Goal: Task Accomplishment & Management: Complete application form

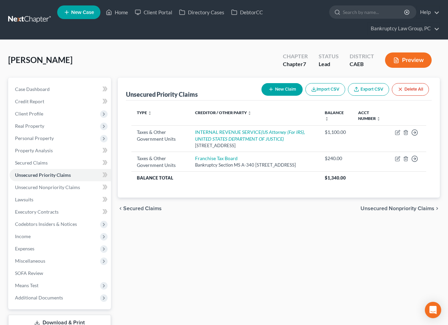
scroll to position [49, 0]
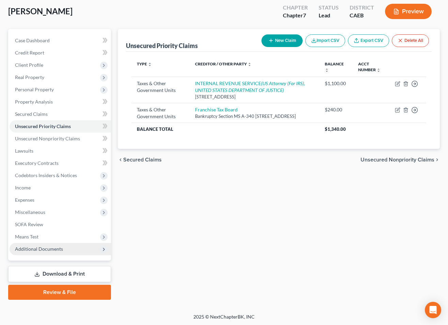
click at [47, 251] on span "Additional Documents" at bounding box center [39, 249] width 48 height 6
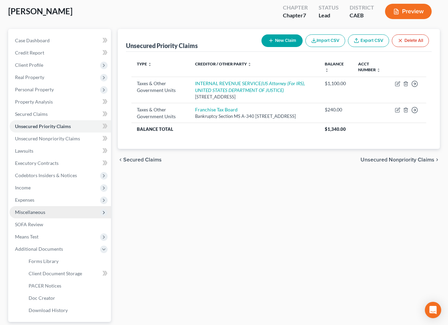
click at [36, 214] on span "Miscellaneous" at bounding box center [30, 212] width 30 height 6
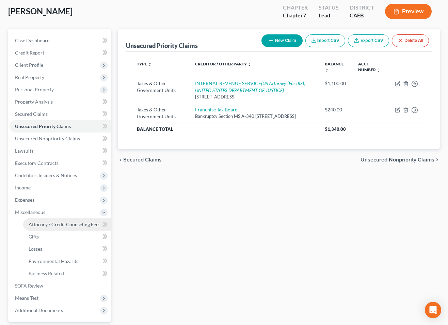
click at [41, 224] on span "Attorney / Credit Counseling Fees" at bounding box center [65, 224] width 72 height 6
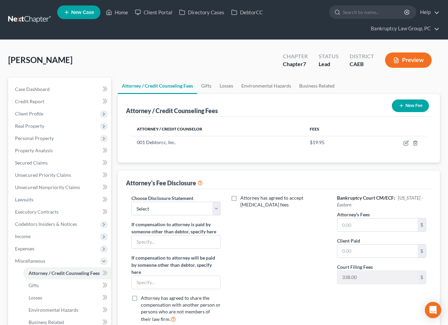
click at [412, 104] on button "New Fee" at bounding box center [410, 105] width 37 height 13
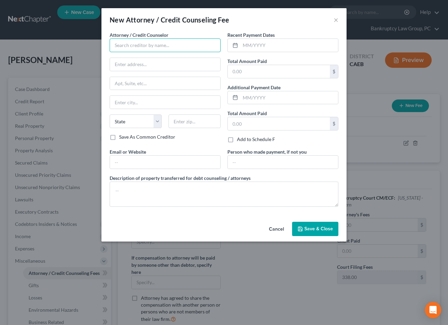
click at [127, 44] on input "text" at bounding box center [165, 45] width 111 height 14
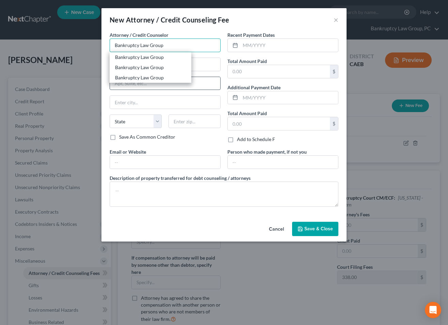
type input "Bankruptcy Law Group"
click at [144, 78] on div "Bankruptcy Law Group" at bounding box center [150, 77] width 71 height 7
type input "PO Box 9899"
type input "Reno"
select select "31"
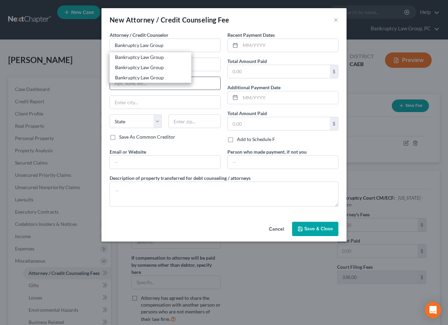
type input "89507"
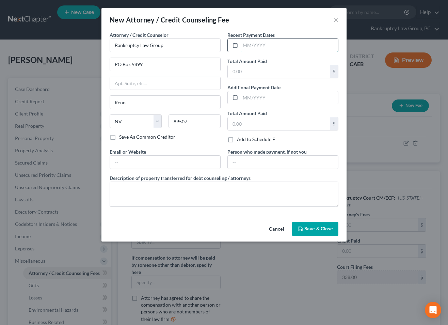
click at [267, 48] on input "text" at bounding box center [289, 45] width 98 height 13
type input "09/2025"
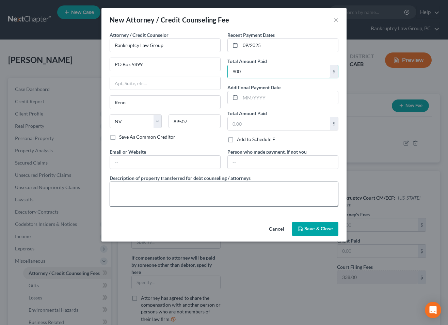
type input "900"
click at [229, 191] on textarea at bounding box center [224, 194] width 229 height 25
type textarea "Pre-Filing Attorney Fees: $855 Credit Report Fee: $45"
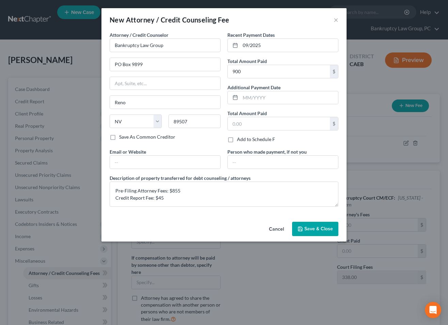
click at [305, 235] on button "Save & Close" at bounding box center [315, 229] width 46 height 14
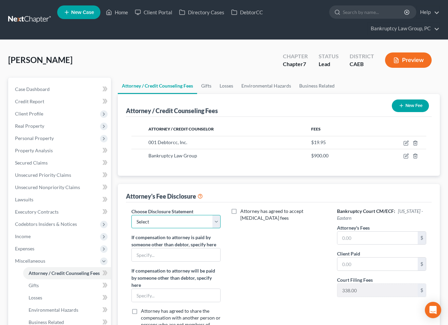
click at [179, 225] on select "Select CH 13 - OPT IN BI-FURCATION NORMAL DISCLOSURE" at bounding box center [175, 222] width 89 height 14
select select "1"
click at [131, 215] on select "Select CH 13 - OPT IN BI-FURCATION NORMAL DISCLOSURE" at bounding box center [175, 222] width 89 height 14
click at [358, 238] on input "text" at bounding box center [378, 238] width 80 height 13
type input "2,317"
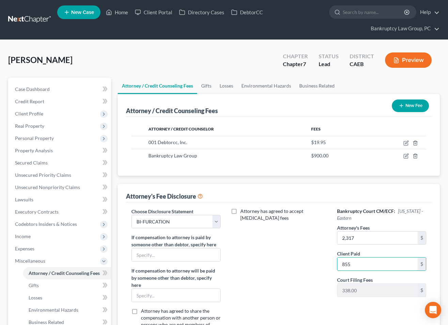
type input "855"
click at [311, 266] on div "Attorney has agreed to accept [MEDICAL_DATA] fees" at bounding box center [279, 275] width 103 height 134
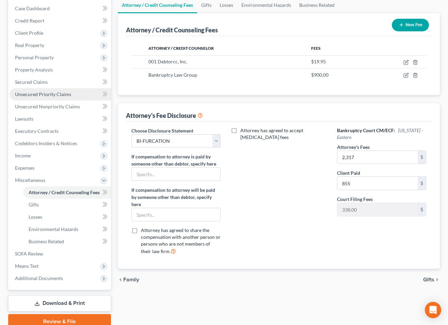
scroll to position [80, 0]
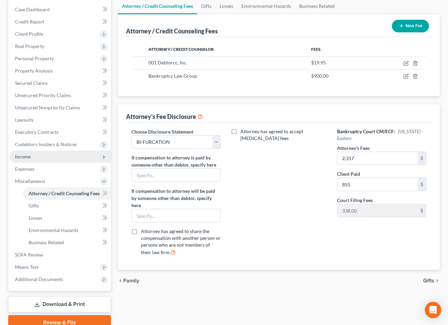
click at [37, 160] on span "Income" at bounding box center [61, 157] width 102 height 12
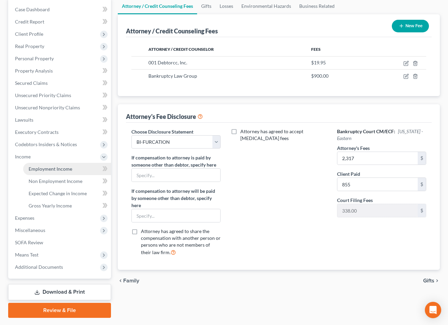
click at [44, 172] on link "Employment Income" at bounding box center [67, 169] width 88 height 12
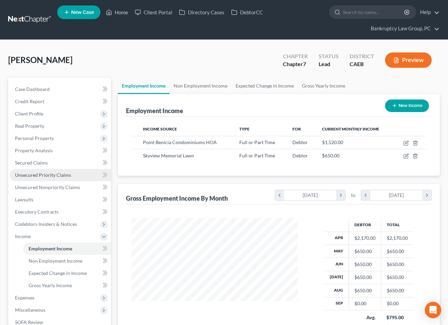
scroll to position [122, 180]
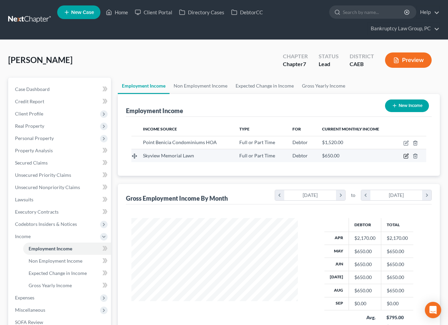
click at [405, 157] on icon "button" at bounding box center [406, 155] width 5 height 5
select select "0"
select select "4"
select select "0"
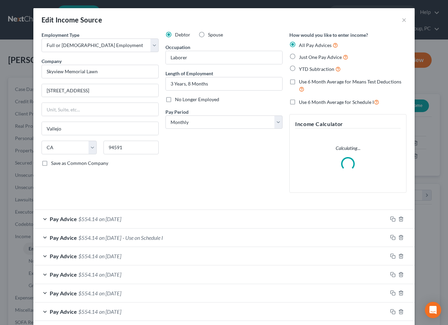
scroll to position [33, 0]
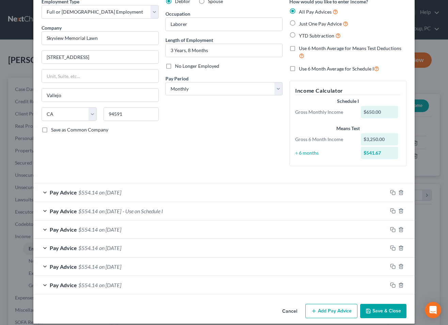
click at [120, 287] on span "on [DATE]" at bounding box center [110, 285] width 22 height 6
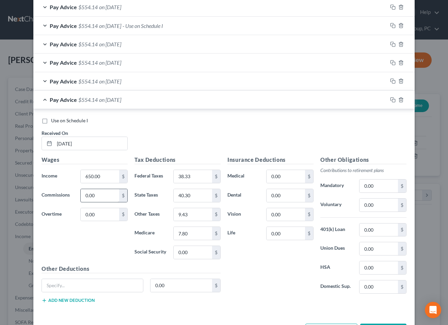
scroll to position [245, 0]
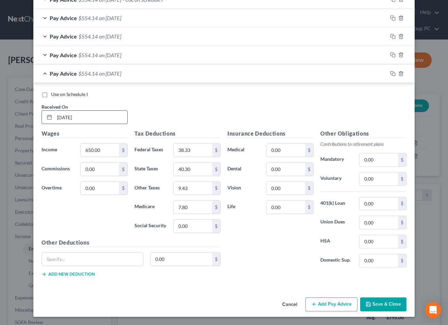
click at [98, 118] on input "[DATE]" at bounding box center [90, 117] width 73 height 13
drag, startPoint x: 103, startPoint y: 117, endPoint x: 48, endPoint y: 115, distance: 54.9
click at [48, 115] on div "[DATE]" at bounding box center [85, 117] width 86 height 14
type input "[DATE]"
click at [77, 71] on div "Pay Advice $554.14 on [DATE]" at bounding box center [210, 73] width 354 height 18
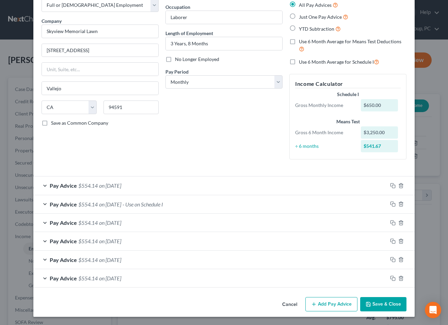
scroll to position [40, 0]
click at [390, 305] on button "Save & Close" at bounding box center [383, 304] width 46 height 14
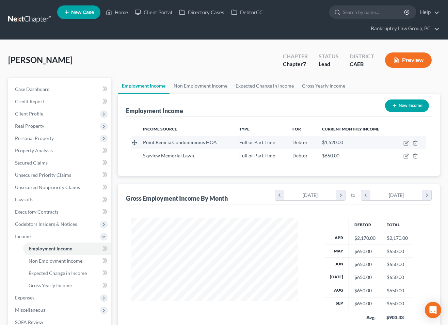
click at [403, 144] on td at bounding box center [410, 142] width 32 height 13
click at [404, 143] on icon "button" at bounding box center [406, 143] width 4 height 4
select select "0"
select select "4"
select select "0"
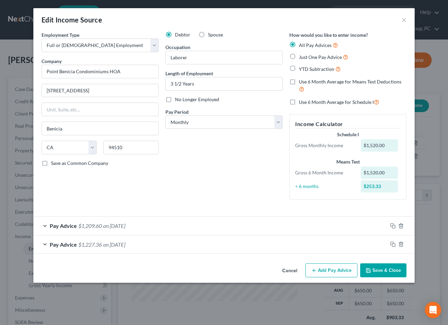
click at [191, 248] on div "Pay Advice $1,227.36 on [DATE]" at bounding box center [210, 244] width 354 height 18
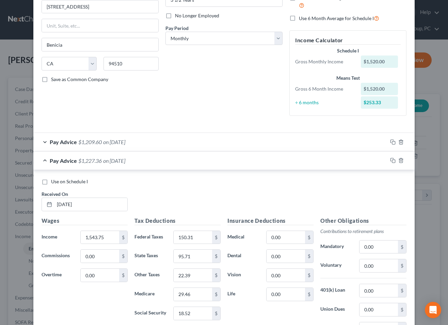
scroll to position [171, 0]
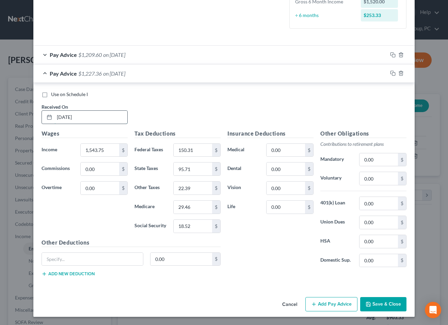
click at [99, 114] on input "[DATE]" at bounding box center [90, 117] width 73 height 13
drag, startPoint x: 99, startPoint y: 116, endPoint x: 28, endPoint y: 120, distance: 71.6
click at [24, 114] on div "Edit Income Source × Employment Type * Select Full or [DEMOGRAPHIC_DATA] Employ…" at bounding box center [224, 162] width 448 height 325
type input "[DATE]"
type input "1,710"
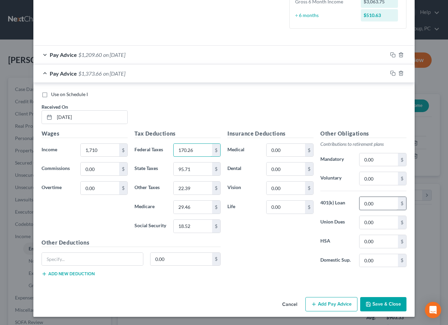
type input "170.26"
type input "106.02"
type input "24.79"
type input "36.78"
type input "20.52"
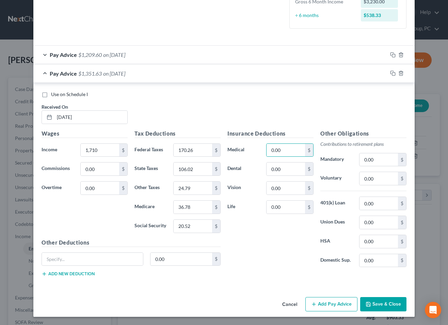
click at [125, 73] on span "on [DATE]" at bounding box center [114, 73] width 22 height 6
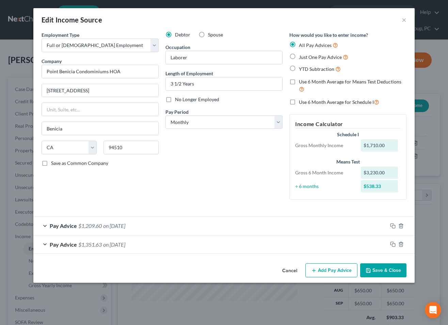
scroll to position [0, 0]
click at [337, 271] on button "Add Pay Advice" at bounding box center [332, 270] width 52 height 14
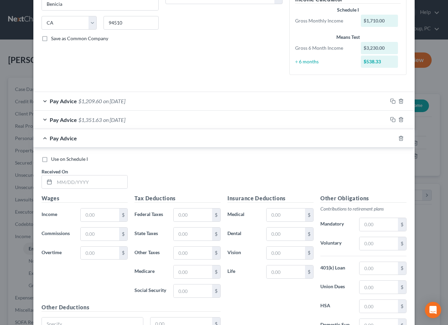
scroll to position [189, 0]
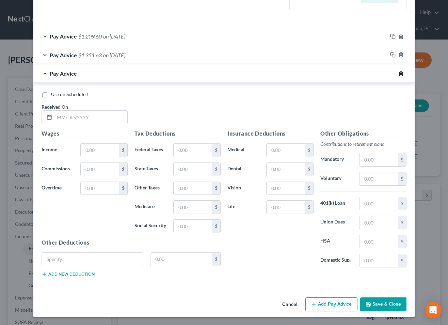
click at [402, 74] on line "button" at bounding box center [402, 73] width 0 height 1
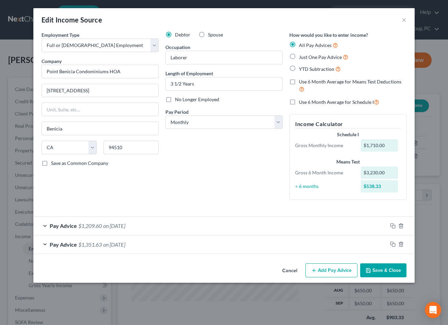
scroll to position [0, 0]
drag, startPoint x: 391, startPoint y: 225, endPoint x: 348, endPoint y: 233, distance: 43.3
click at [391, 225] on icon "button" at bounding box center [392, 225] width 5 height 5
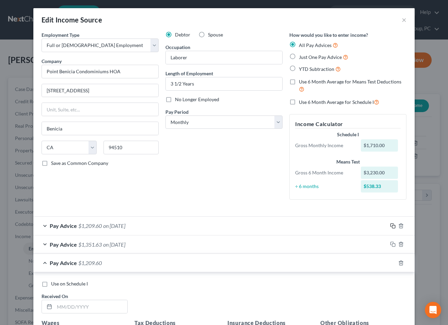
scroll to position [189, 0]
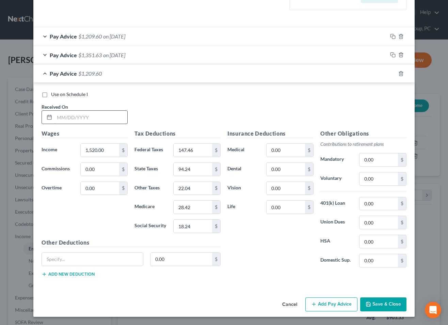
click at [89, 113] on input "text" at bounding box center [90, 117] width 73 height 13
type input "[DATE]"
type input "1,900"
type input "386.62"
type input "117.80"
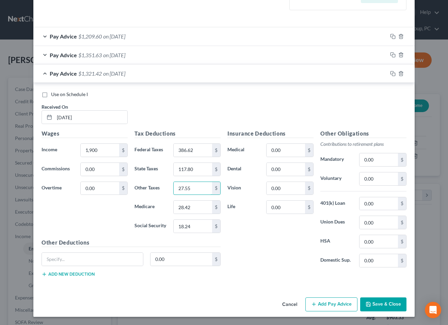
type input "27.55"
type input "45.14"
type input "22.80"
click at [391, 73] on icon "button" at bounding box center [392, 73] width 5 height 5
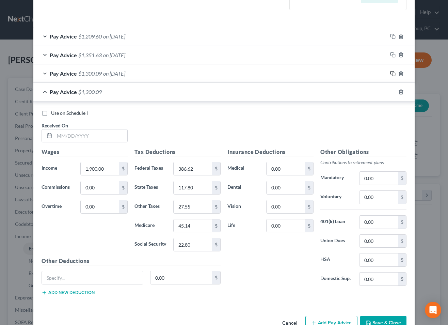
scroll to position [208, 0]
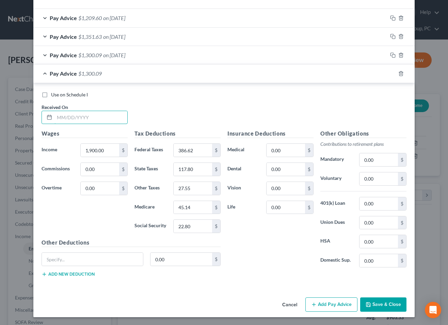
drag, startPoint x: 105, startPoint y: 120, endPoint x: 367, endPoint y: 120, distance: 261.9
click at [105, 120] on input "text" at bounding box center [90, 117] width 73 height 13
type input "[DATE]"
type input "1,710"
type input "344.82"
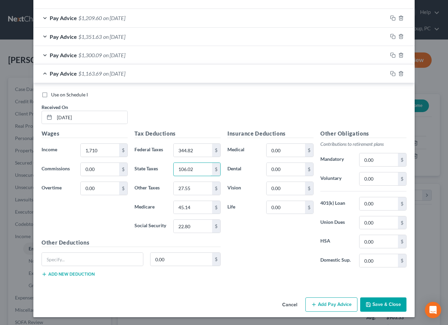
type input "106.02"
type input "24.79"
type input "36.78"
type input "20.52"
drag, startPoint x: 394, startPoint y: 73, endPoint x: 326, endPoint y: 93, distance: 71.0
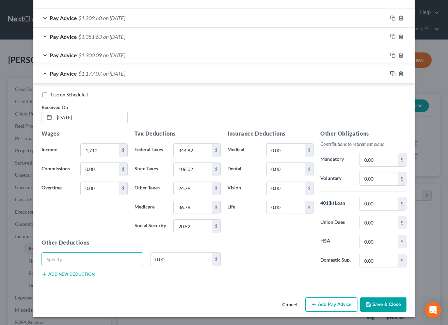
click at [394, 73] on icon "button" at bounding box center [392, 73] width 5 height 5
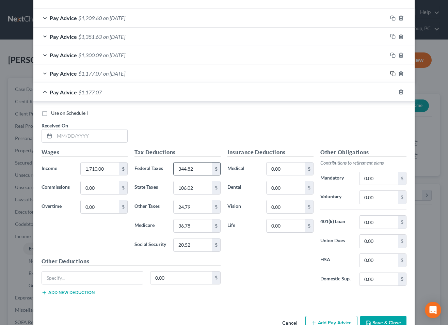
scroll to position [227, 0]
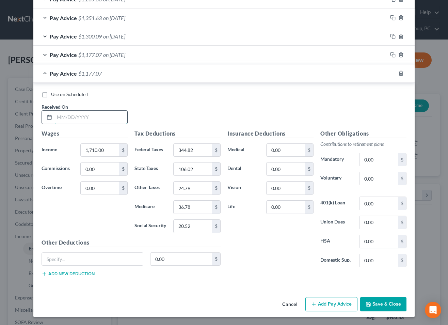
drag, startPoint x: 101, startPoint y: 117, endPoint x: 139, endPoint y: 122, distance: 37.8
click at [101, 117] on input "text" at bounding box center [90, 117] width 73 height 13
type input "[DATE]"
type input "1,520"
type input "303.02"
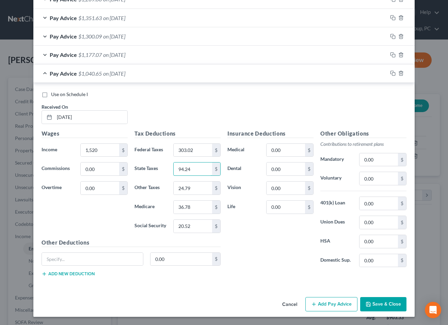
type input "94.24"
type input "22.04"
type input "28.42"
type input "18.24"
click at [392, 71] on icon "button" at bounding box center [392, 73] width 5 height 5
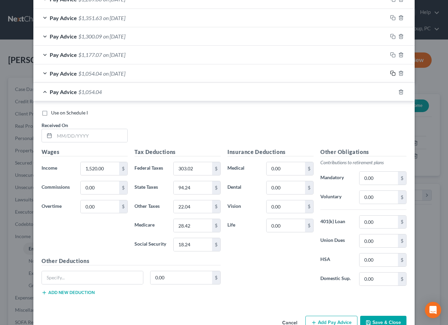
scroll to position [245, 0]
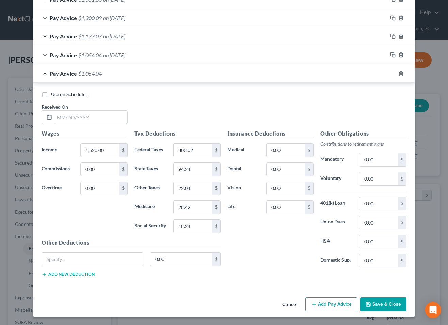
drag, startPoint x: 107, startPoint y: 121, endPoint x: 125, endPoint y: 124, distance: 18.3
click at [107, 121] on input "text" at bounding box center [90, 117] width 73 height 13
type input "[DATE]"
type input "1,710"
type input "344.82"
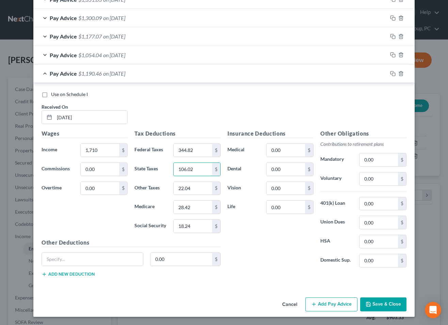
type input "106.02"
type input "24.8"
type input "36.78"
type input "20.52"
drag, startPoint x: 392, startPoint y: 73, endPoint x: 331, endPoint y: 91, distance: 63.9
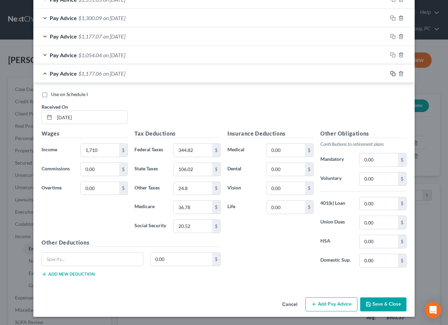
click at [392, 73] on rect "button" at bounding box center [393, 74] width 3 height 3
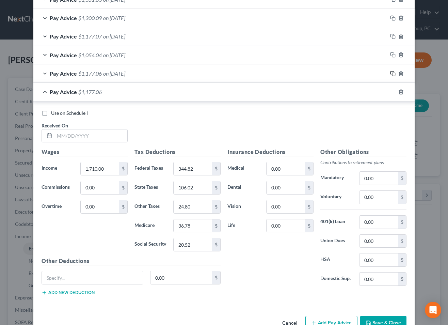
scroll to position [263, 0]
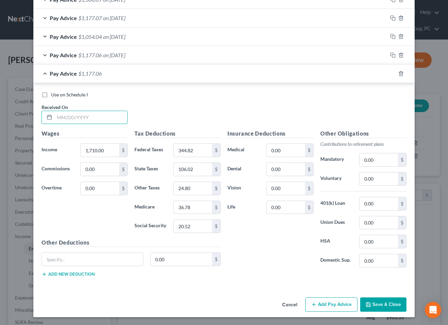
drag, startPoint x: 112, startPoint y: 120, endPoint x: 400, endPoint y: 122, distance: 287.5
click at [113, 120] on input "text" at bounding box center [90, 117] width 73 height 13
type input "[DATE]"
type input "1,900"
type input "386.62"
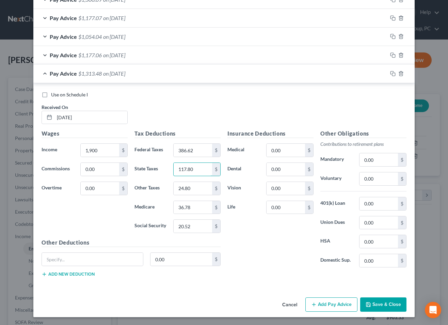
type input "117.80"
type input "27.55"
type input "45.14"
type input "22.80"
click at [392, 74] on rect "button" at bounding box center [393, 74] width 3 height 3
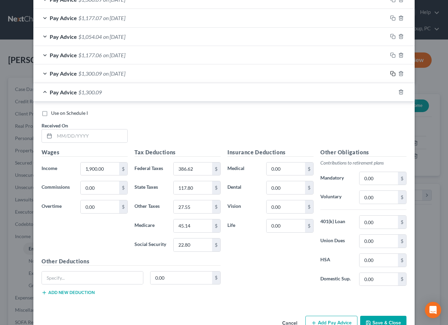
scroll to position [282, 0]
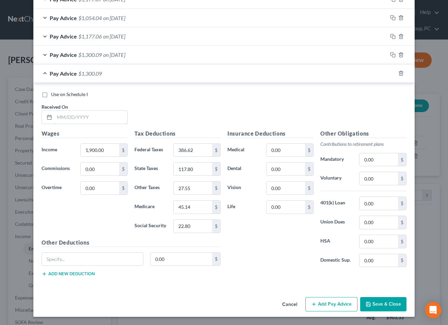
drag, startPoint x: 114, startPoint y: 116, endPoint x: 214, endPoint y: 117, distance: 100.5
click at [114, 116] on input "text" at bounding box center [90, 117] width 73 height 13
type input "[DATE]"
type input "1,710"
type input "344.82"
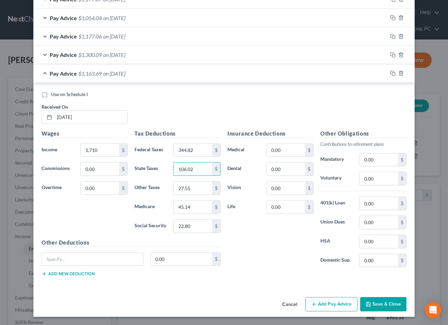
type input "106.02"
type input "24.80"
type input "36.78"
type input "20.52"
click at [392, 73] on icon "button" at bounding box center [392, 73] width 5 height 5
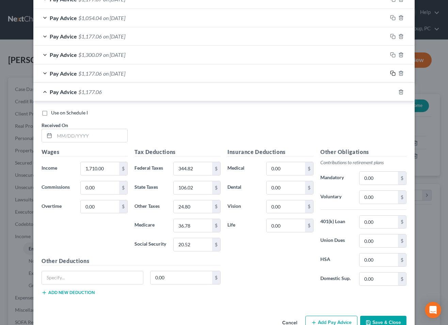
scroll to position [300, 0]
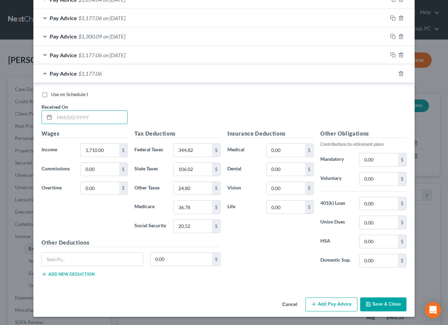
drag, startPoint x: 118, startPoint y: 118, endPoint x: 373, endPoint y: 112, distance: 255.2
click at [118, 118] on input "text" at bounding box center [90, 117] width 73 height 13
type input "[DATE]"
type input "24.79"
drag, startPoint x: 392, startPoint y: 73, endPoint x: 260, endPoint y: 94, distance: 134.2
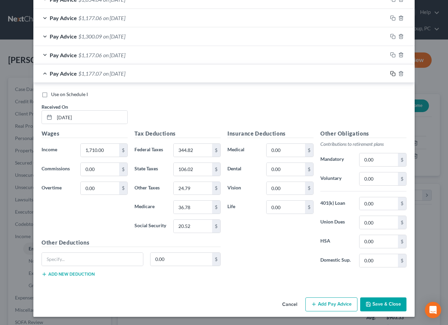
click at [392, 73] on icon "button" at bounding box center [392, 73] width 5 height 5
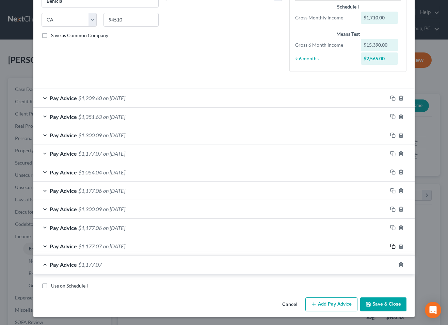
scroll to position [319, 0]
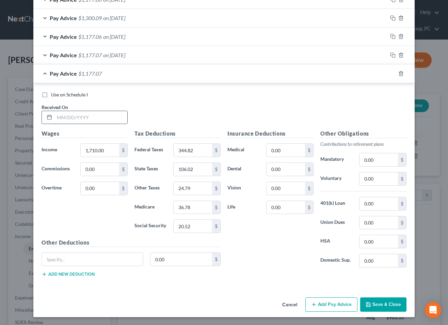
click at [112, 116] on input "text" at bounding box center [90, 117] width 73 height 13
type input "[DATE]"
type input "1,520"
type input "303.02"
type input "94.24"
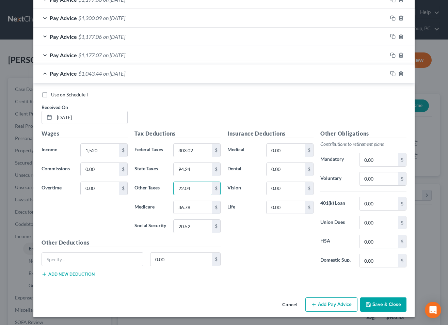
type input "22.04"
type input "28.42"
type input "18.24"
drag, startPoint x: 392, startPoint y: 73, endPoint x: 328, endPoint y: 98, distance: 68.8
click at [392, 74] on icon "button" at bounding box center [392, 73] width 5 height 5
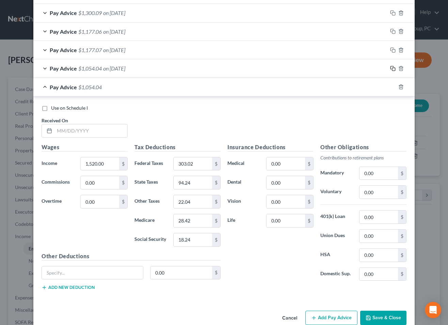
scroll to position [338, 0]
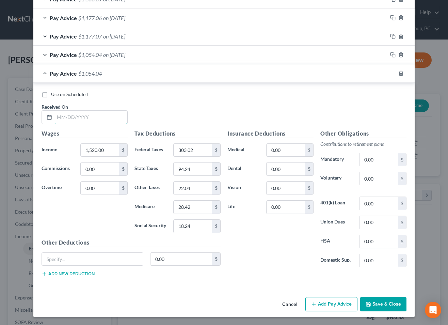
drag, startPoint x: 100, startPoint y: 122, endPoint x: 354, endPoint y: 114, distance: 253.9
click at [100, 122] on input "text" at bounding box center [90, 117] width 73 height 13
type input "[DATE]"
drag, startPoint x: 399, startPoint y: 305, endPoint x: 429, endPoint y: 276, distance: 42.2
click at [399, 305] on button "Save & Close" at bounding box center [383, 304] width 46 height 14
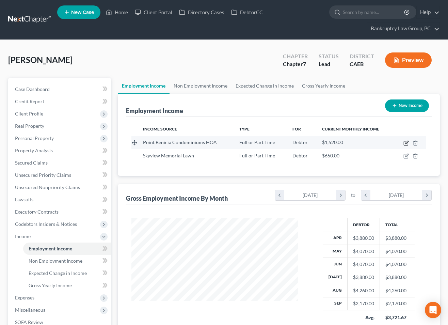
click at [406, 143] on icon "button" at bounding box center [406, 142] width 3 height 3
select select "0"
select select "4"
select select "0"
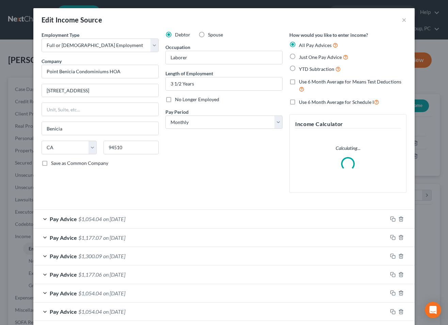
click at [299, 81] on label "Use 6 Month Average for Means Test Deductions" at bounding box center [353, 85] width 108 height 15
click at [302, 81] on input "Use 6 Month Average for Means Test Deductions" at bounding box center [304, 80] width 4 height 4
checkbox input "true"
click at [252, 121] on select "Select Monthly Twice Monthly Every Other Week Weekly" at bounding box center [224, 122] width 117 height 14
select select "2"
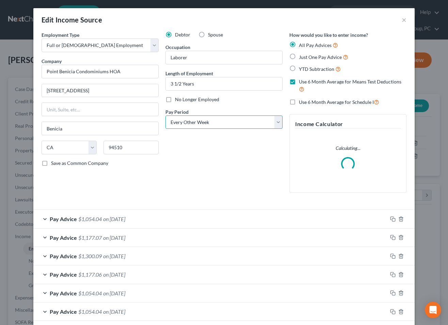
click at [166, 115] on select "Select Monthly Twice Monthly Every Other Week Weekly" at bounding box center [224, 122] width 117 height 14
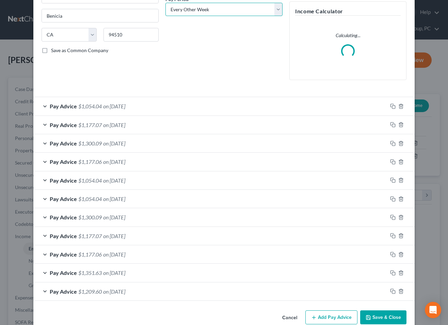
scroll to position [114, 0]
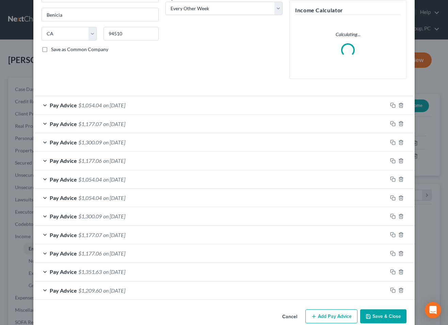
click at [119, 177] on span "on [DATE]" at bounding box center [114, 179] width 22 height 6
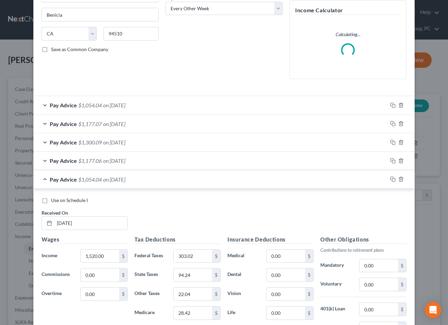
click at [119, 177] on span "on [DATE]" at bounding box center [114, 179] width 22 height 6
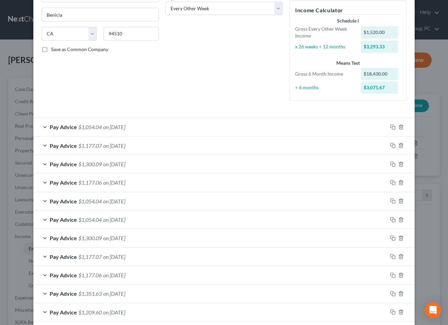
click at [122, 127] on span "on [DATE]" at bounding box center [114, 127] width 22 height 6
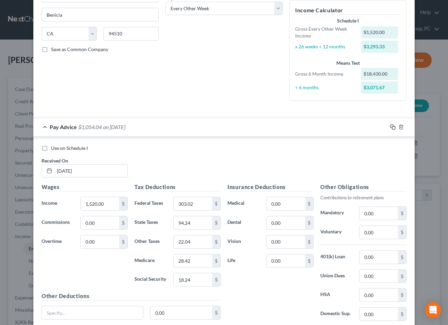
click at [393, 127] on icon "button" at bounding box center [392, 126] width 5 height 5
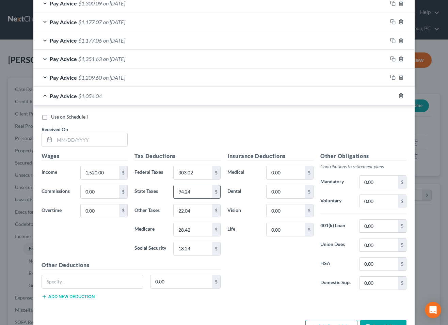
scroll to position [371, 0]
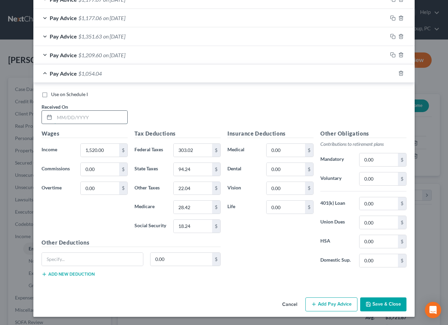
click at [108, 119] on input "text" at bounding box center [90, 117] width 73 height 13
type input "[DATE]"
type input "1,102"
type input "337.83"
type input "0"
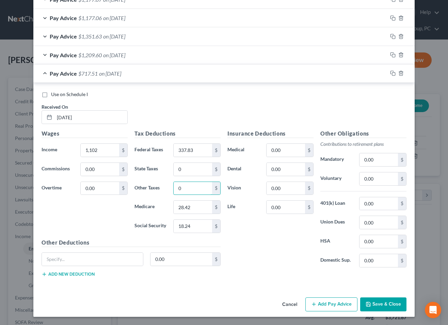
type input "0"
drag, startPoint x: 46, startPoint y: 94, endPoint x: 102, endPoint y: 99, distance: 56.7
click at [51, 94] on label "Use on Schedule I" at bounding box center [69, 94] width 37 height 7
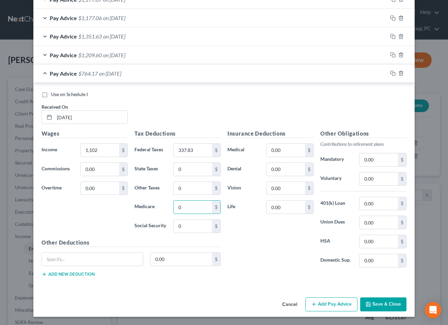
click at [54, 94] on input "Use on Schedule I" at bounding box center [56, 93] width 4 height 4
checkbox input "true"
click at [393, 304] on button "Save & Close" at bounding box center [383, 304] width 46 height 14
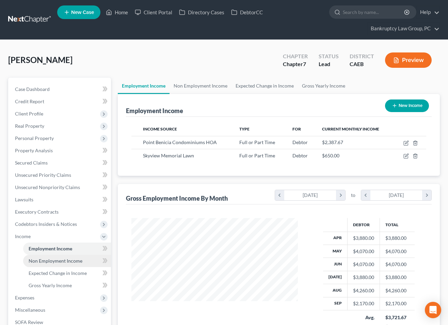
click at [83, 259] on link "Non Employment Income" at bounding box center [67, 261] width 88 height 12
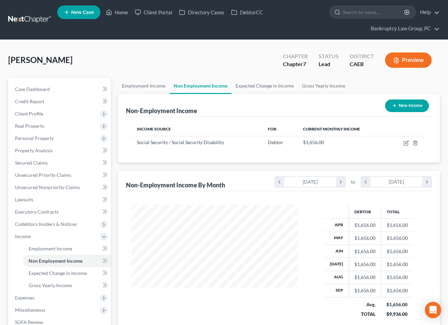
scroll to position [122, 180]
drag, startPoint x: 81, startPoint y: 274, endPoint x: 88, endPoint y: 267, distance: 9.7
click at [81, 274] on span "Expected Change in Income" at bounding box center [58, 273] width 58 height 6
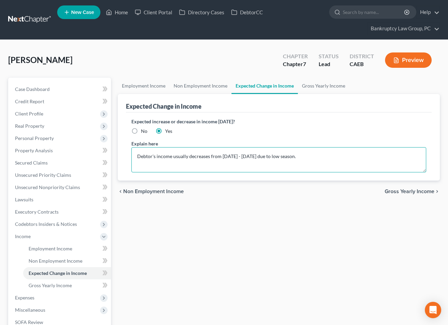
drag, startPoint x: 292, startPoint y: 156, endPoint x: 311, endPoint y: 161, distance: 19.6
click at [292, 156] on textarea "Debtor's income usually decreases from [DATE] - [DATE] due to low season." at bounding box center [278, 159] width 295 height 25
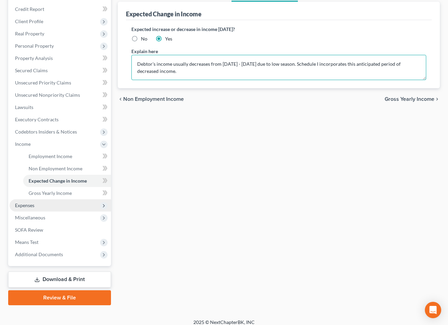
scroll to position [94, 0]
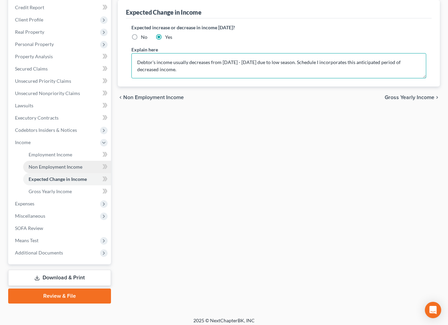
type textarea "Debtor's income usually decreases from [DATE] - [DATE] due to low season. Sched…"
click at [41, 167] on span "Non Employment Income" at bounding box center [56, 167] width 54 height 6
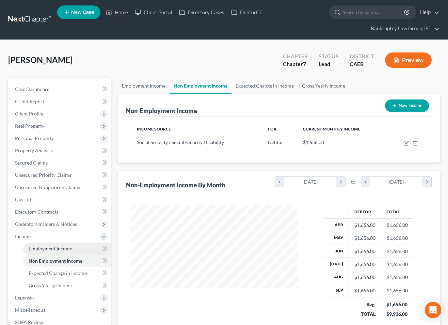
drag, startPoint x: 52, startPoint y: 249, endPoint x: 89, endPoint y: 244, distance: 37.1
click at [53, 249] on span "Employment Income" at bounding box center [51, 249] width 44 height 6
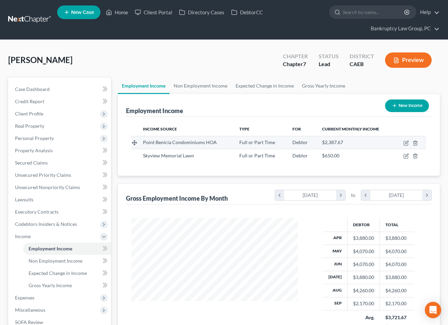
scroll to position [122, 180]
click at [409, 143] on td at bounding box center [410, 142] width 32 height 13
click at [407, 143] on icon "button" at bounding box center [406, 142] width 5 height 5
select select "0"
select select "4"
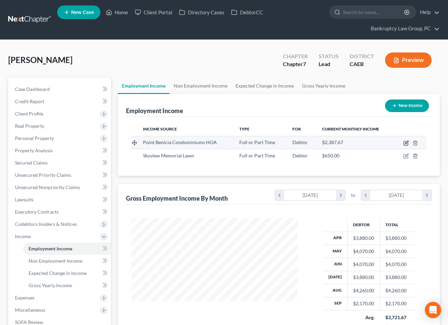
select select "2"
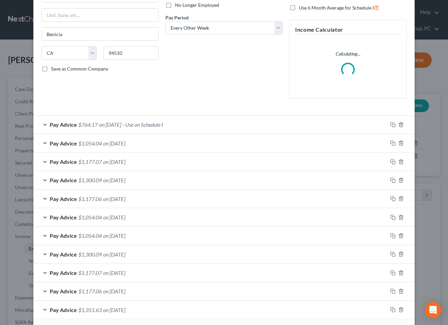
scroll to position [144, 0]
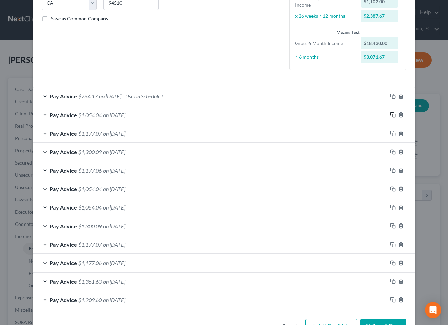
drag, startPoint x: 394, startPoint y: 114, endPoint x: 354, endPoint y: 126, distance: 41.1
click at [394, 114] on icon "button" at bounding box center [392, 114] width 5 height 5
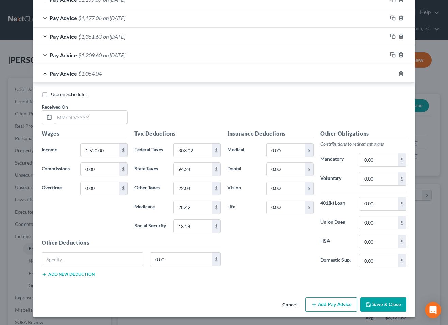
drag, startPoint x: 83, startPoint y: 116, endPoint x: 385, endPoint y: 126, distance: 302.3
click at [86, 118] on input "text" at bounding box center [90, 117] width 73 height 13
type input "[DATE]"
drag, startPoint x: 394, startPoint y: 72, endPoint x: 250, endPoint y: 121, distance: 152.3
click at [394, 73] on icon "button" at bounding box center [392, 73] width 5 height 5
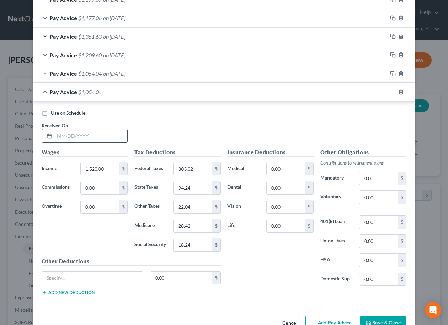
drag, startPoint x: 106, startPoint y: 138, endPoint x: 141, endPoint y: 138, distance: 35.4
click at [106, 138] on input "text" at bounding box center [90, 135] width 73 height 13
type input "[DATE]"
click at [379, 322] on button "Save & Close" at bounding box center [383, 323] width 46 height 14
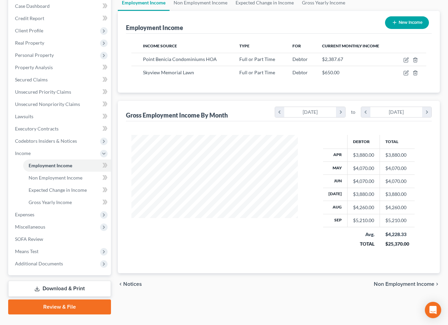
scroll to position [98, 0]
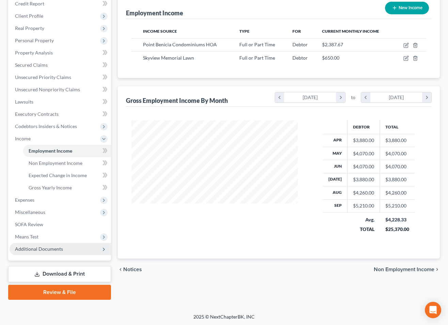
click at [64, 251] on span "Additional Documents" at bounding box center [61, 249] width 102 height 12
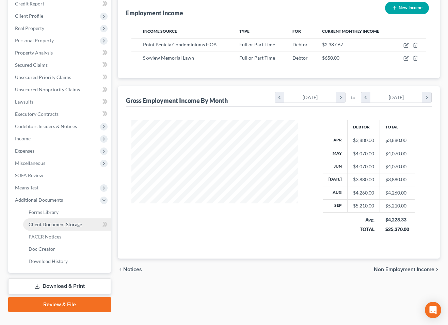
click at [61, 221] on span "Client Document Storage" at bounding box center [55, 224] width 53 height 6
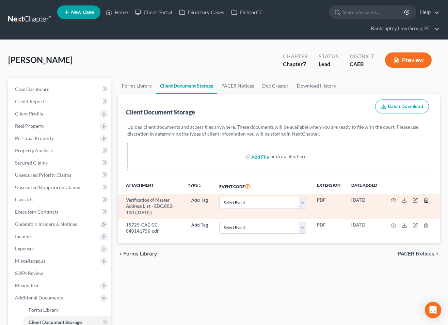
click at [427, 199] on icon "button" at bounding box center [426, 200] width 5 height 5
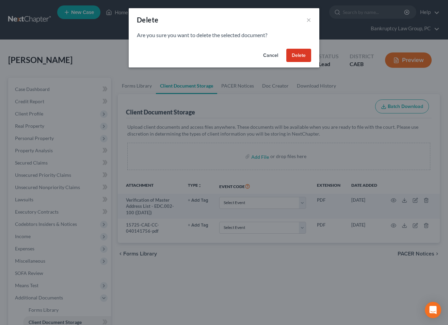
click at [301, 51] on button "Delete" at bounding box center [298, 56] width 25 height 14
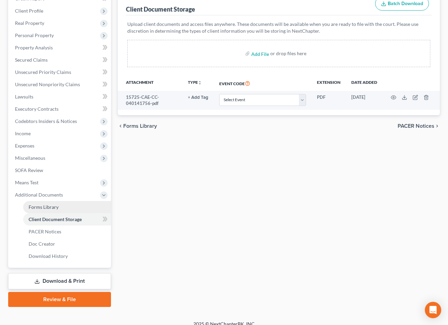
click at [44, 207] on span "Forms Library" at bounding box center [44, 207] width 30 height 6
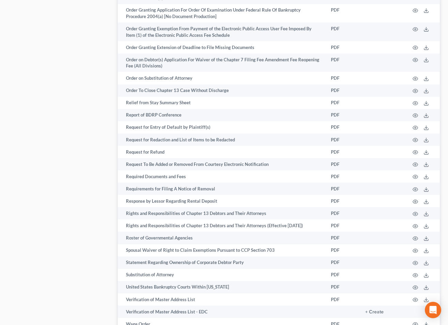
scroll to position [1056, 0]
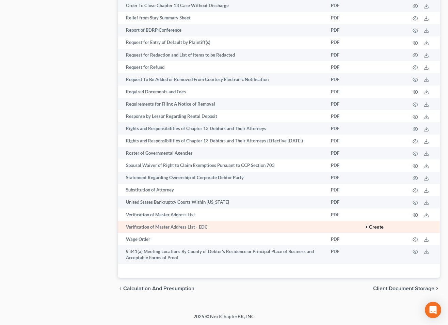
click at [374, 225] on button "+ Create" at bounding box center [374, 227] width 18 height 5
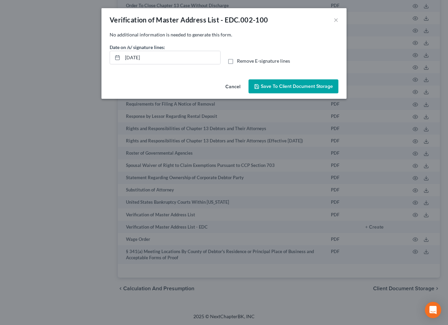
drag, startPoint x: 232, startPoint y: 63, endPoint x: 246, endPoint y: 73, distance: 17.3
click at [237, 63] on label "Remove E-signature lines" at bounding box center [263, 61] width 53 height 7
click at [240, 62] on input "Remove E-signature lines" at bounding box center [242, 60] width 4 height 4
checkbox input "true"
drag, startPoint x: 277, startPoint y: 85, endPoint x: 296, endPoint y: 114, distance: 34.1
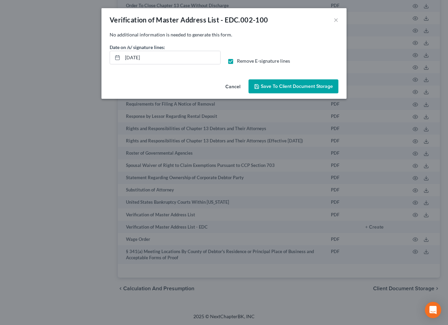
click at [277, 86] on span "Save to Client Document Storage" at bounding box center [297, 86] width 72 height 6
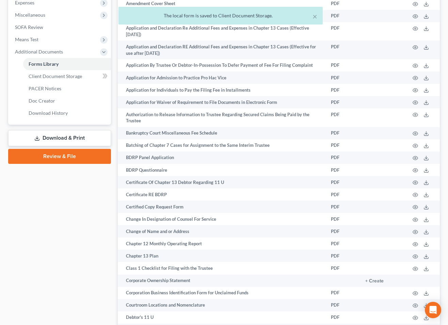
click at [79, 132] on link "Download & Print" at bounding box center [59, 138] width 103 height 16
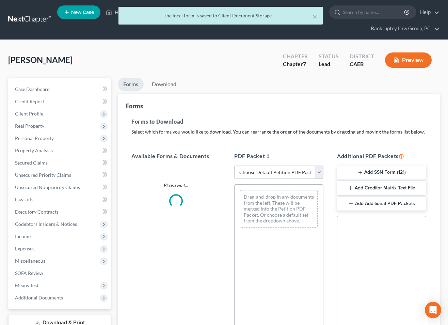
click at [279, 171] on select "Choose Default Petition PDF Packet Complete Bankruptcy Petition (all forms and …" at bounding box center [278, 173] width 89 height 14
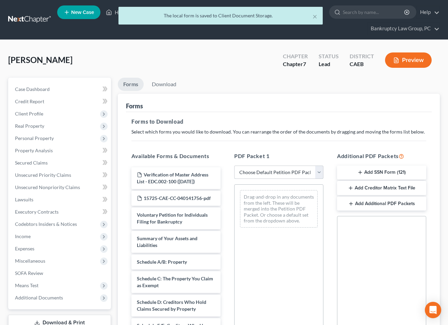
select select "0"
click at [234, 166] on select "Choose Default Petition PDF Packet Complete Bankruptcy Petition (all forms and …" at bounding box center [278, 173] width 89 height 14
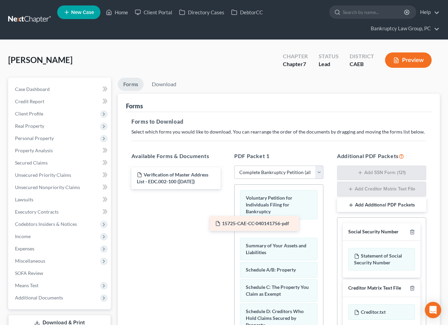
drag, startPoint x: 190, startPoint y: 200, endPoint x: 271, endPoint y: 232, distance: 87.9
click at [226, 189] on div "15725-CAE-CC-040141756-pdf Verification of Master Address List - EDC.002-100 ([…" at bounding box center [176, 178] width 100 height 22
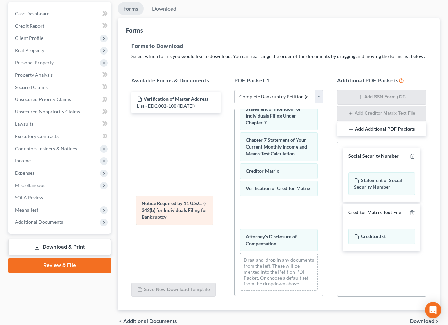
scroll to position [297, 0]
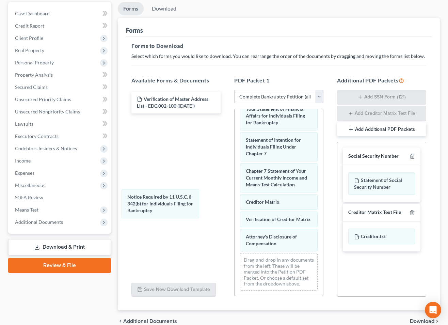
drag, startPoint x: 275, startPoint y: 214, endPoint x: 199, endPoint y: 218, distance: 75.8
click at [235, 205] on div "Notice Required by 11 U.S.C. § 342(b) for Individuals Filing for Bankruptcy Vol…" at bounding box center [279, 54] width 89 height 484
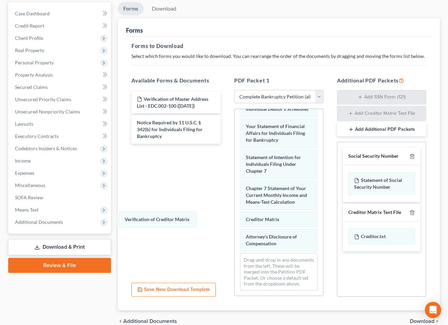
drag, startPoint x: 282, startPoint y: 222, endPoint x: 194, endPoint y: 240, distance: 89.4
click at [235, 222] on div "Verification of Creditor Matrix Voluntary Petition for Individuals Filing for B…" at bounding box center [279, 63] width 89 height 466
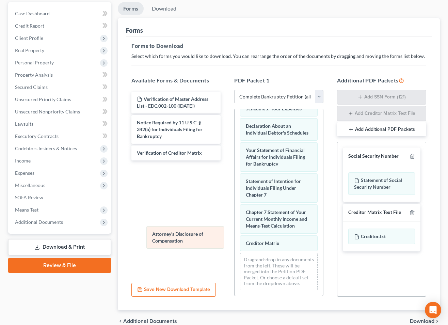
scroll to position [255, 0]
drag, startPoint x: 264, startPoint y: 244, endPoint x: 172, endPoint y: 239, distance: 92.4
click at [235, 237] on div "Attorney's Disclosure of Compensation Voluntary Petition for Individuals Filing…" at bounding box center [279, 75] width 89 height 442
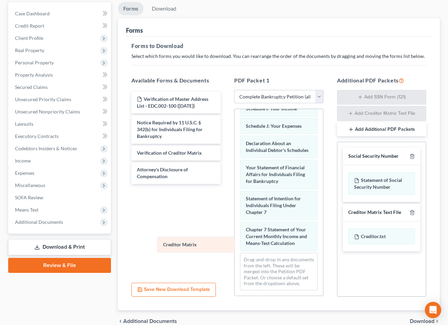
scroll to position [238, 0]
drag, startPoint x: 275, startPoint y: 243, endPoint x: 186, endPoint y: 243, distance: 88.6
click at [235, 243] on div "Creditor Matrix Voluntary Petition for Individuals Filing for Bankruptcy 15725-…" at bounding box center [279, 83] width 89 height 425
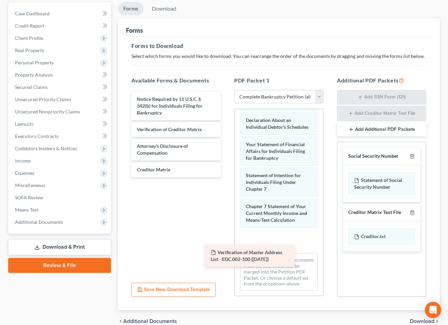
drag, startPoint x: 174, startPoint y: 100, endPoint x: 248, endPoint y: 253, distance: 170.5
click at [226, 177] on div "Verification of Master Address List - EDC.002-100 ([DATE]) Verification of Mast…" at bounding box center [176, 134] width 100 height 85
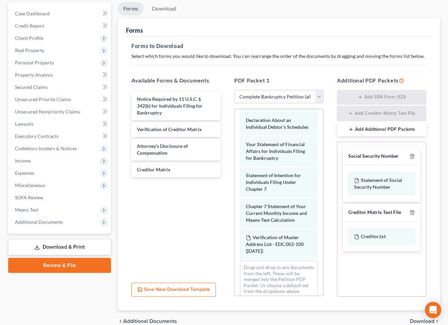
scroll to position [269, 0]
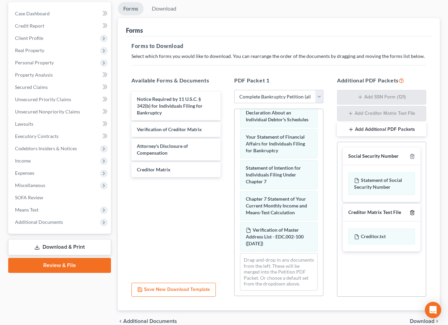
click at [413, 212] on line "button" at bounding box center [413, 212] width 0 height 1
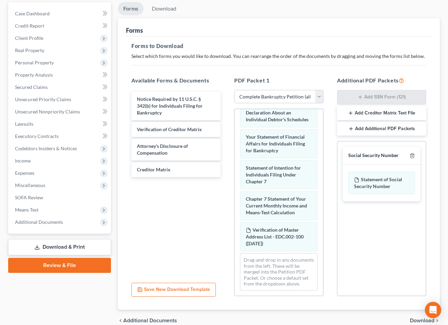
drag, startPoint x: 421, startPoint y: 321, endPoint x: 362, endPoint y: 274, distance: 75.4
click at [421, 320] on span "Download" at bounding box center [422, 320] width 25 height 5
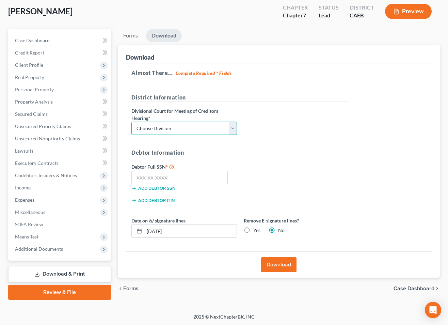
click at [166, 132] on select "Choose Division Fresno Modesto [GEOGRAPHIC_DATA]" at bounding box center [184, 129] width 106 height 14
select select "2"
click at [131, 122] on select "Choose Division Fresno Modesto [GEOGRAPHIC_DATA]" at bounding box center [184, 129] width 106 height 14
drag, startPoint x: 187, startPoint y: 178, endPoint x: 430, endPoint y: 175, distance: 243.2
click at [187, 178] on input "text" at bounding box center [179, 178] width 96 height 14
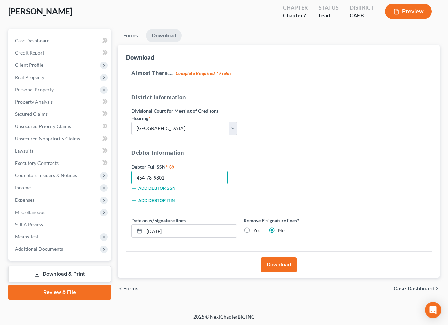
type input "454-78-9801"
click at [253, 230] on label "Yes" at bounding box center [256, 230] width 7 height 7
click at [256, 230] on input "Yes" at bounding box center [258, 229] width 4 height 4
radio input "true"
radio input "false"
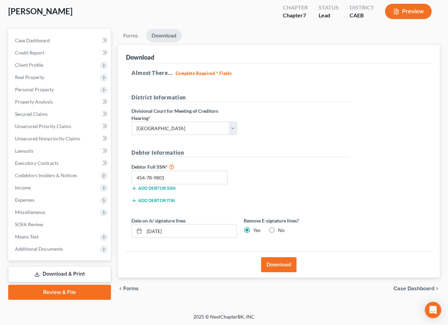
click at [276, 262] on button "Download" at bounding box center [278, 264] width 35 height 15
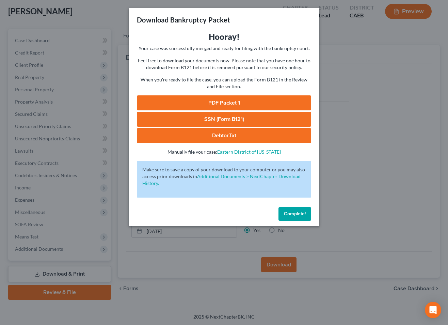
click at [224, 120] on link "SSN (Form B121)" at bounding box center [224, 119] width 174 height 15
click at [225, 104] on link "PDF Packet 1" at bounding box center [224, 102] width 174 height 15
click at [299, 214] on span "Complete!" at bounding box center [295, 214] width 22 height 6
